Goal: Information Seeking & Learning: Learn about a topic

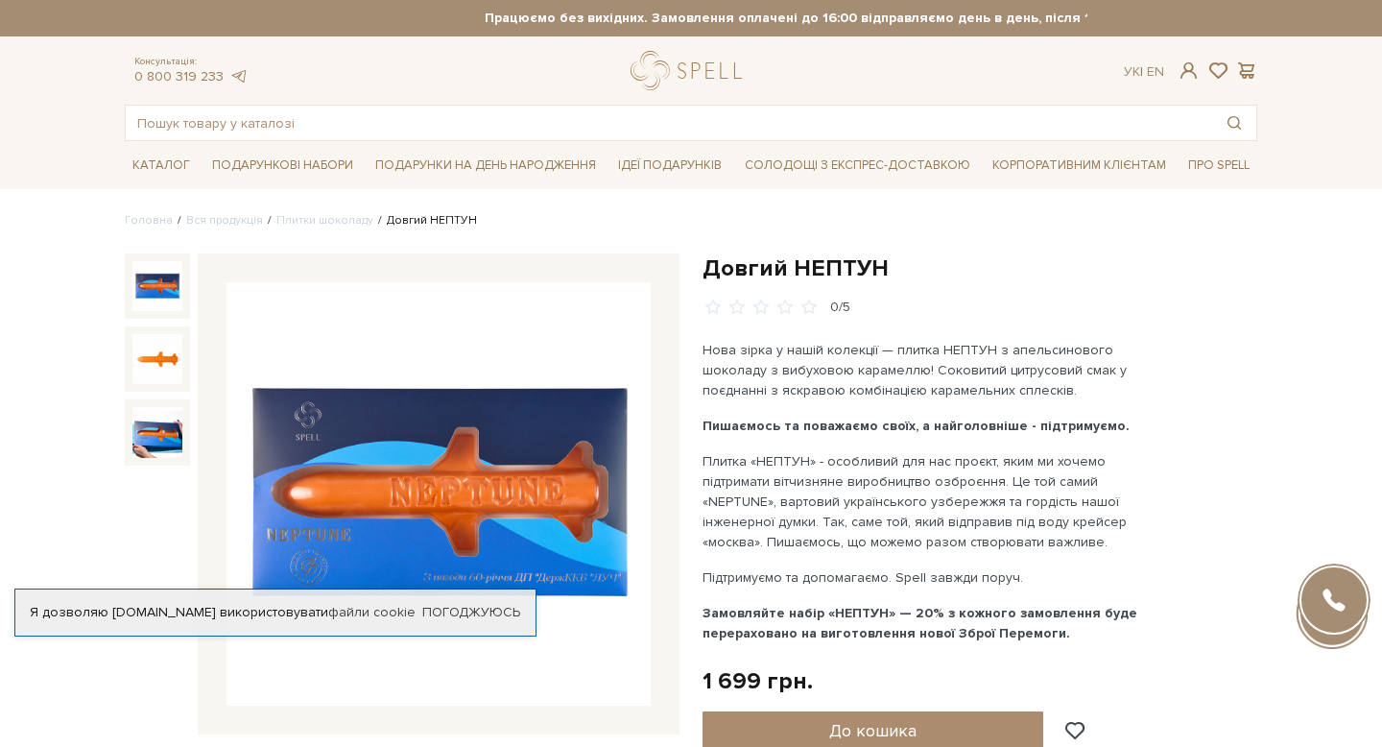
click at [146, 285] on img at bounding box center [157, 286] width 50 height 50
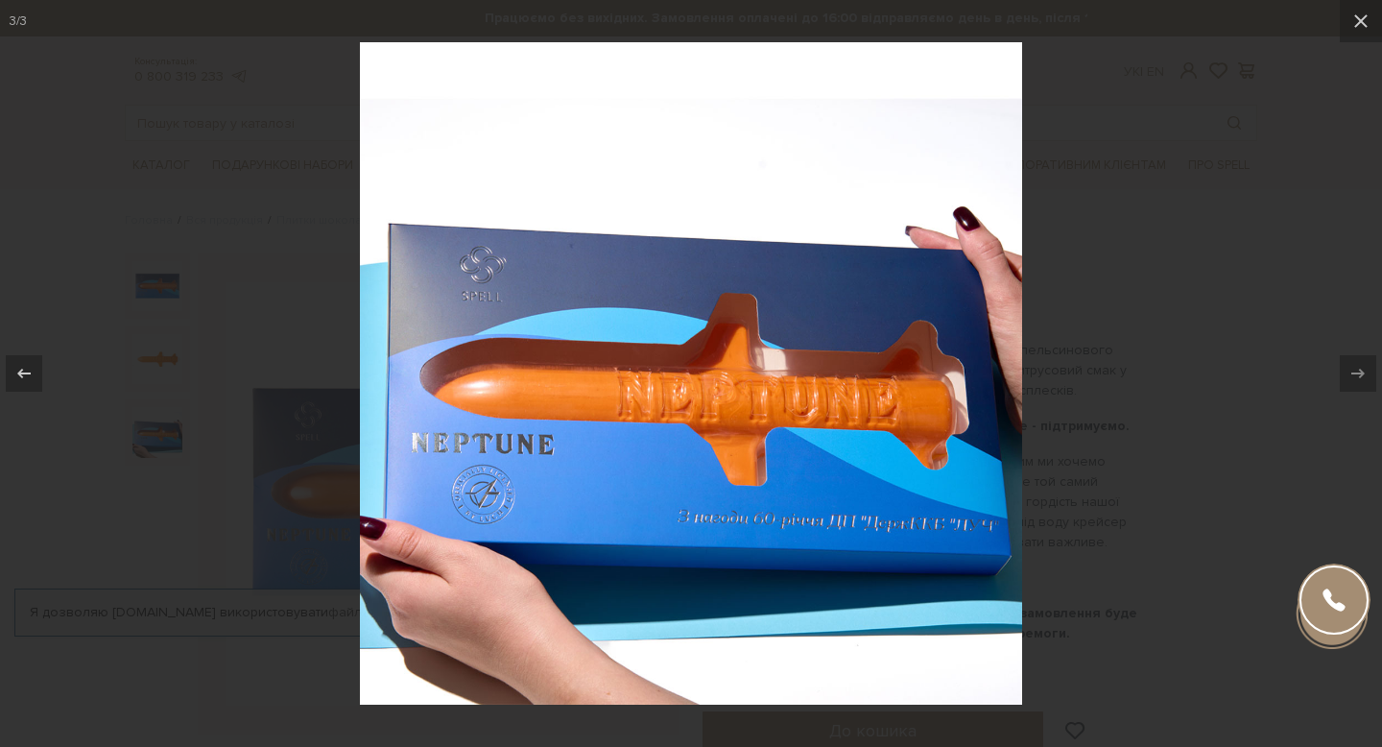
click at [1140, 364] on div at bounding box center [691, 373] width 1382 height 747
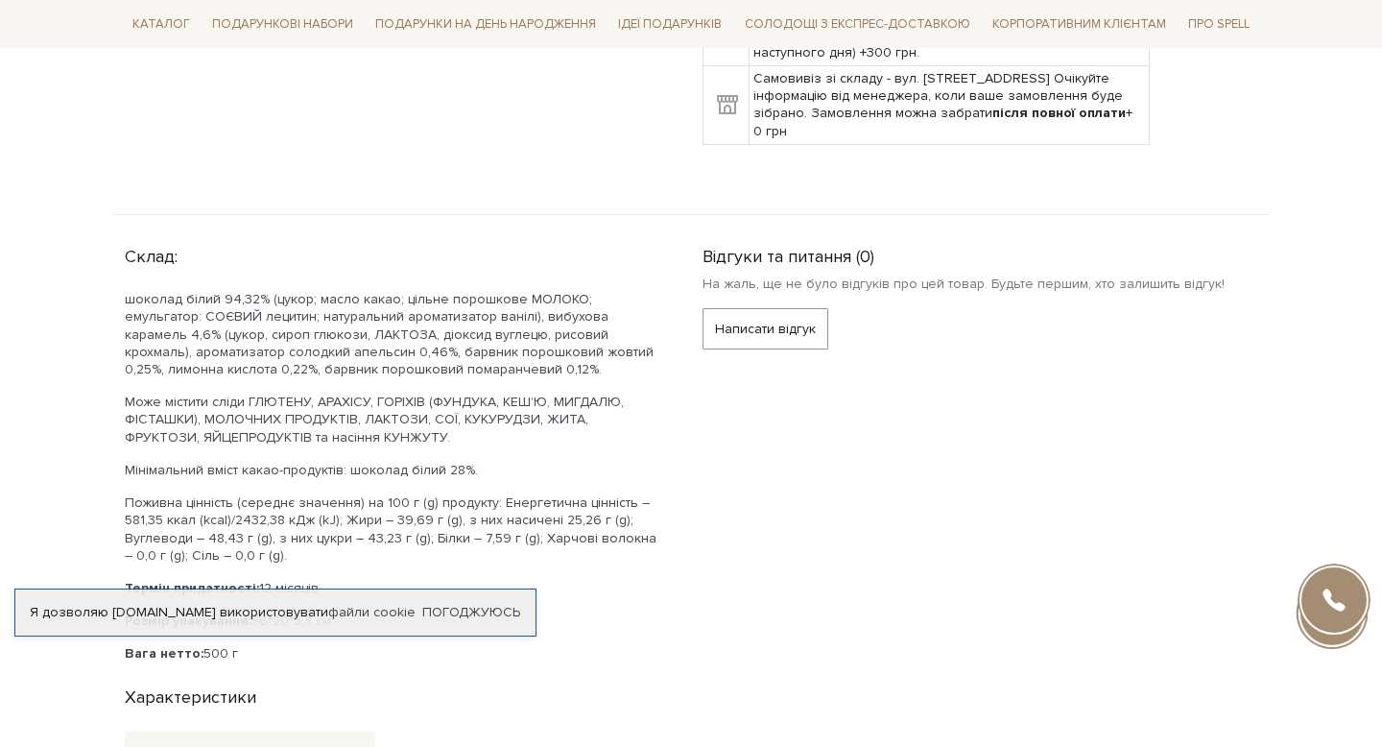
scroll to position [1073, 0]
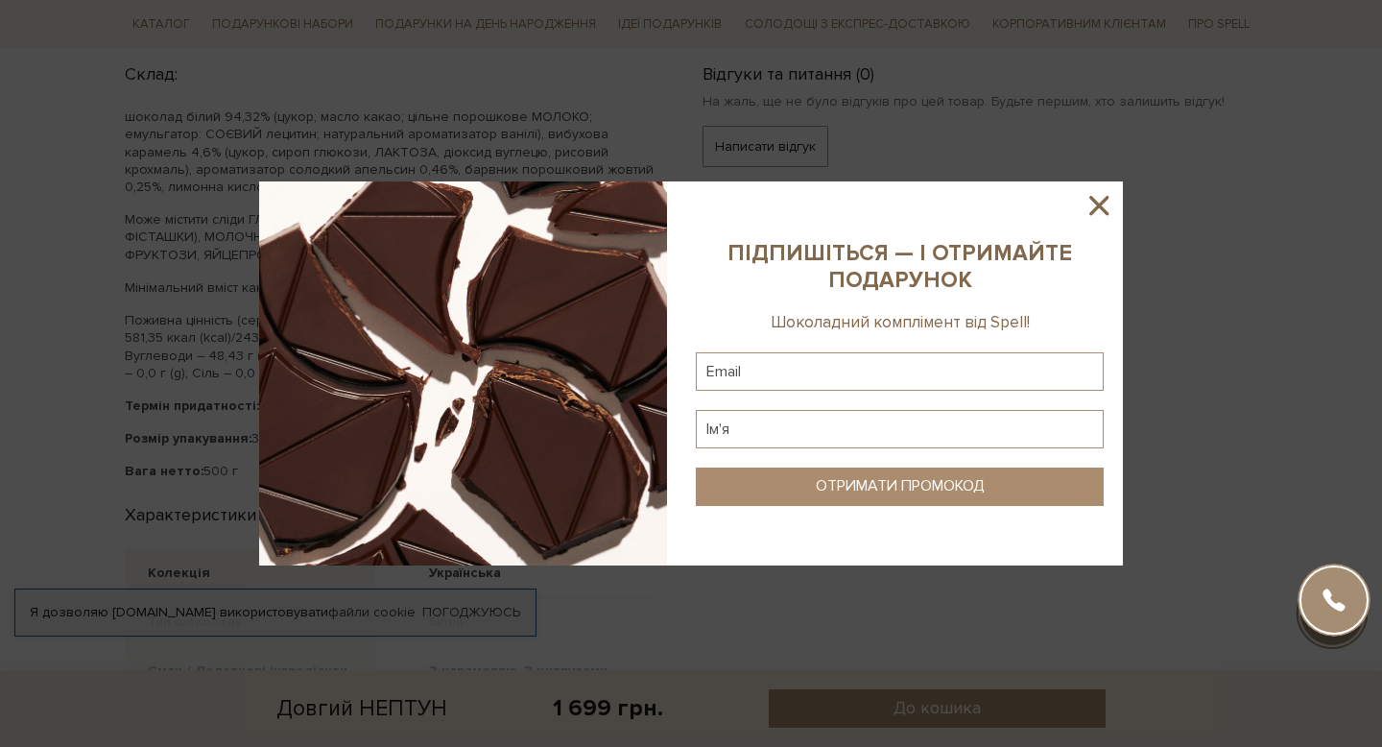
click at [1105, 203] on icon at bounding box center [1098, 205] width 33 height 33
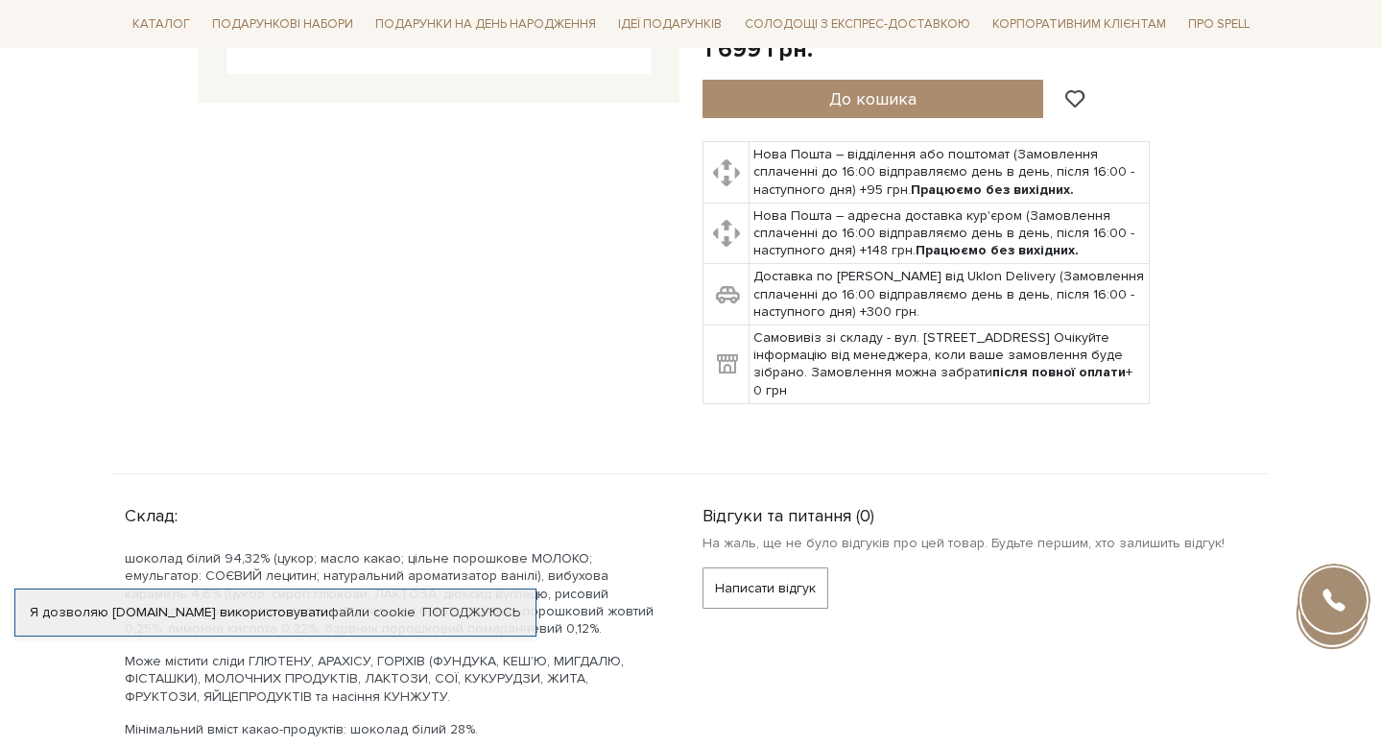
scroll to position [0, 0]
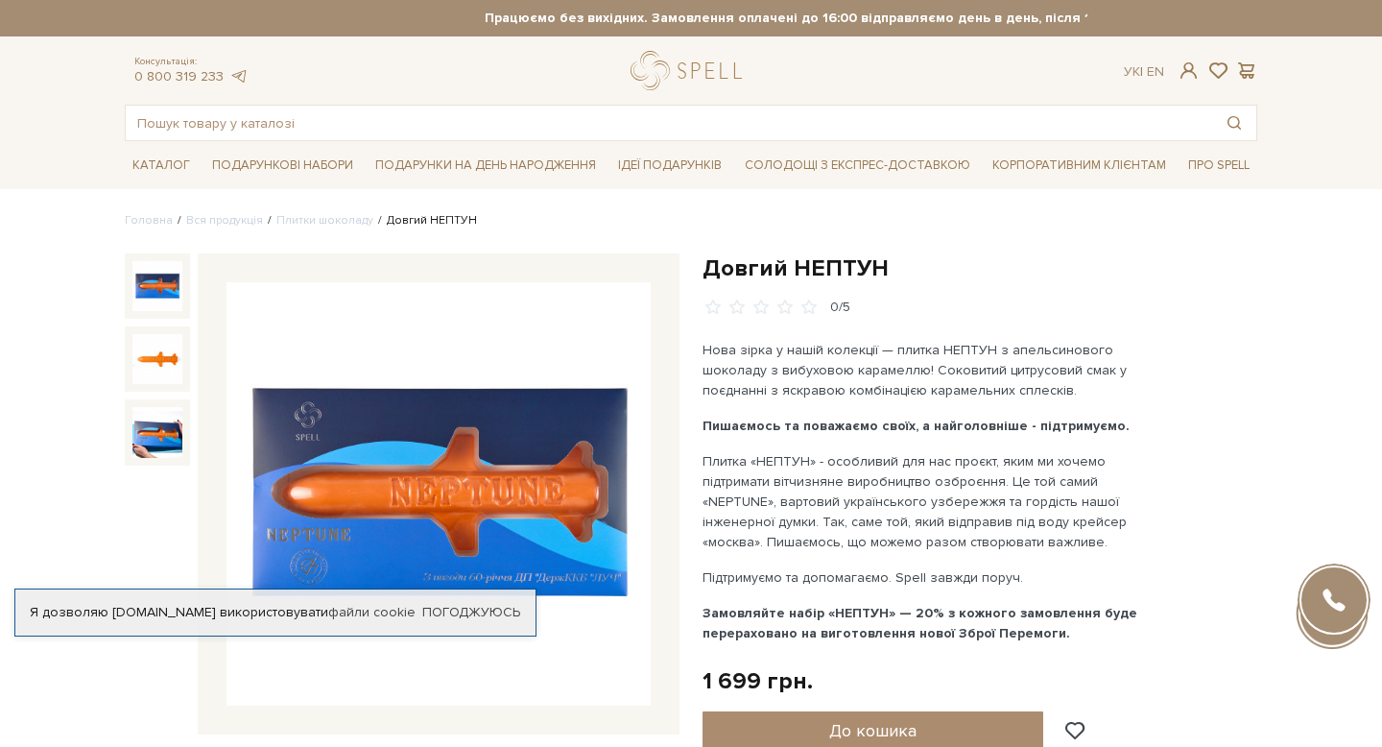
click at [504, 471] on img at bounding box center [438, 494] width 424 height 424
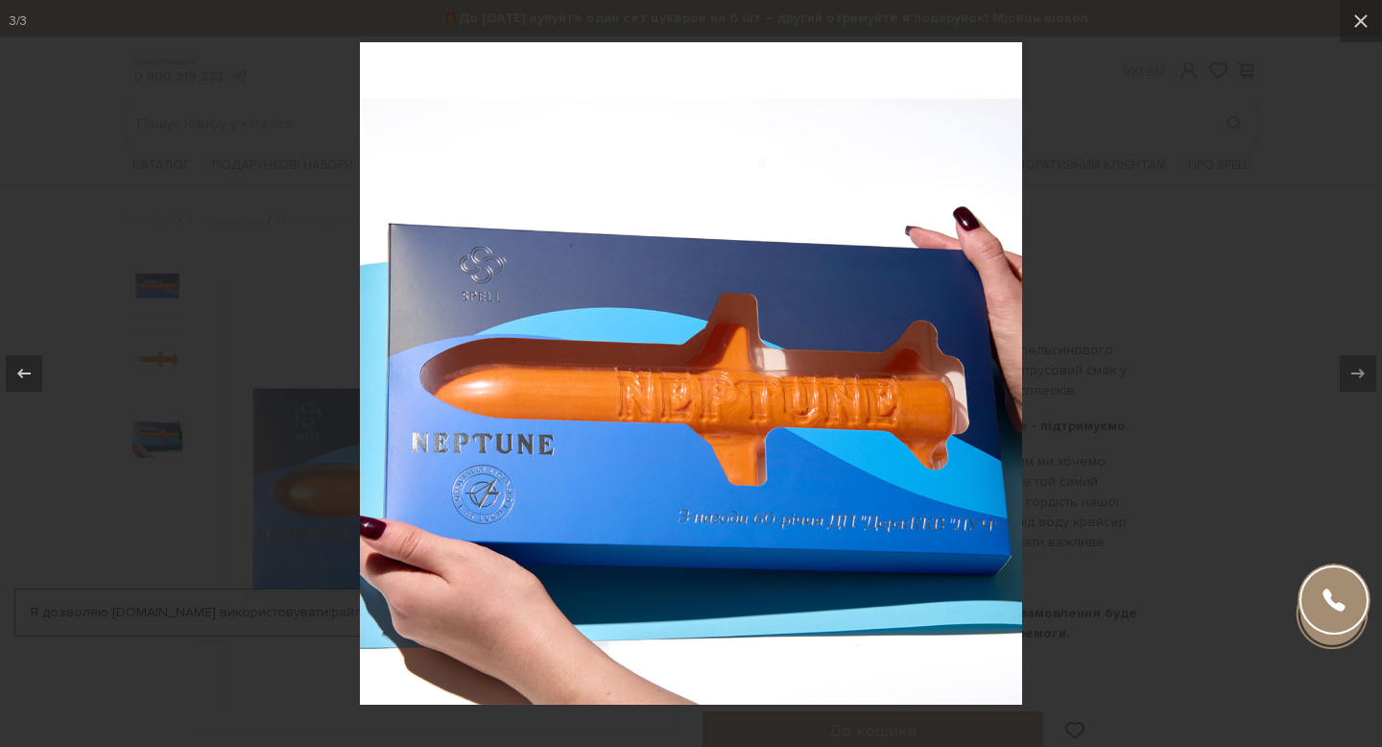
click at [1212, 215] on div at bounding box center [691, 373] width 1382 height 747
